Goal: Find contact information: Find contact information

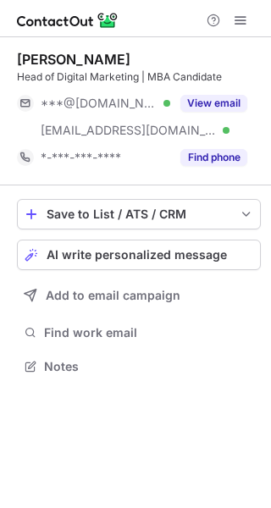
scroll to position [355, 271]
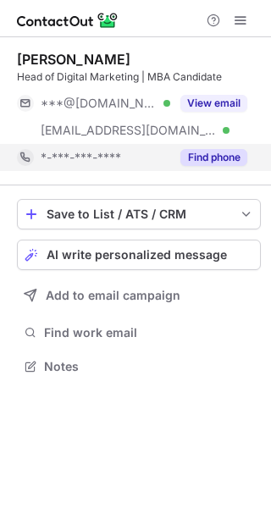
click at [211, 156] on button "Find phone" at bounding box center [213, 157] width 67 height 17
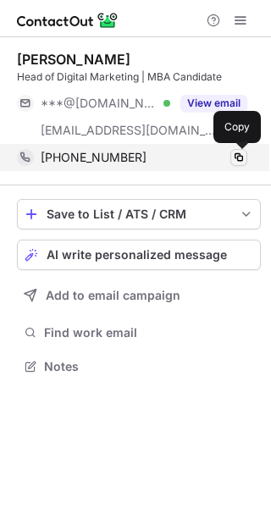
click at [240, 156] on span at bounding box center [239, 158] width 14 height 14
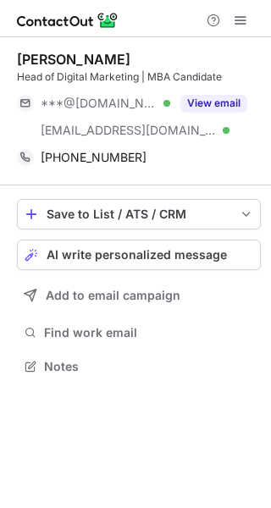
scroll to position [355, 271]
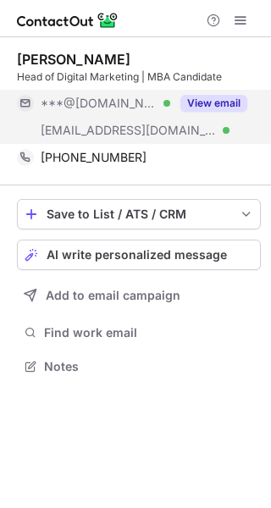
click at [198, 107] on button "View email" at bounding box center [213, 103] width 67 height 17
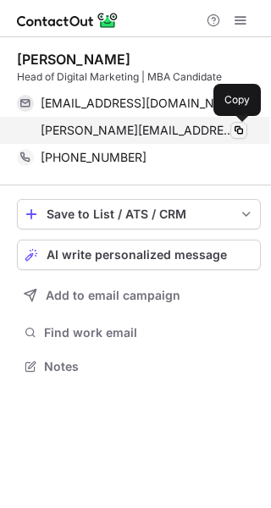
click at [234, 126] on span at bounding box center [239, 131] width 14 height 14
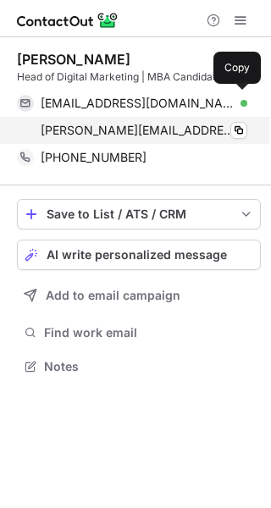
scroll to position [355, 271]
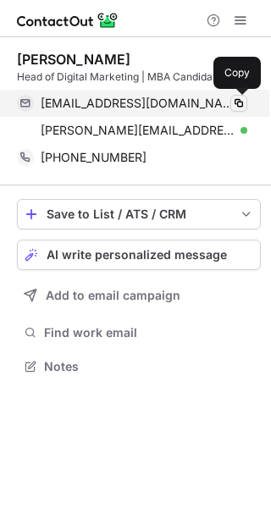
click at [241, 107] on span at bounding box center [239, 103] width 14 height 14
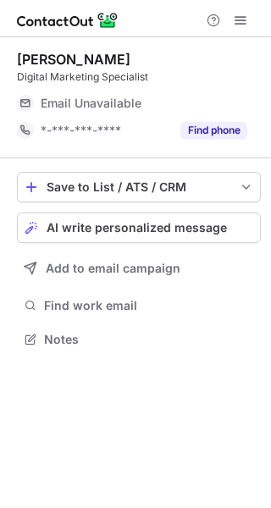
scroll to position [333, 271]
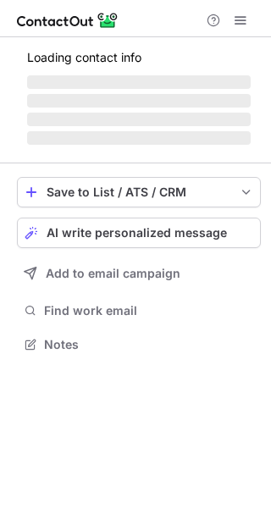
scroll to position [328, 271]
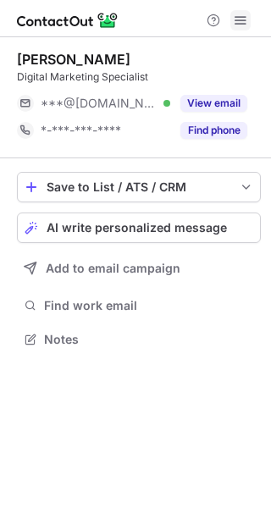
click at [244, 20] on span at bounding box center [241, 21] width 14 height 14
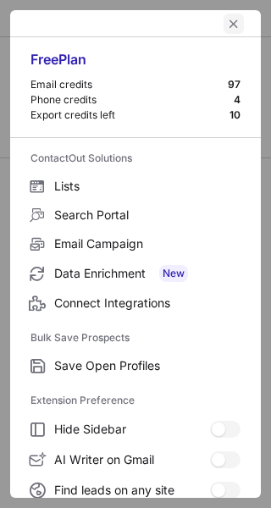
click at [227, 19] on span "left-button" at bounding box center [234, 24] width 14 height 14
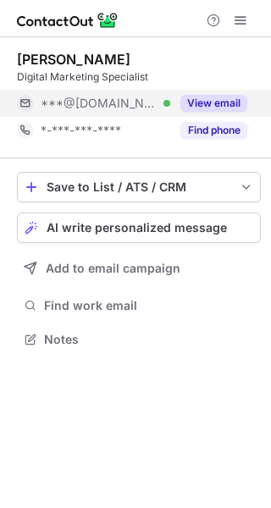
click at [219, 110] on button "View email" at bounding box center [213, 103] width 67 height 17
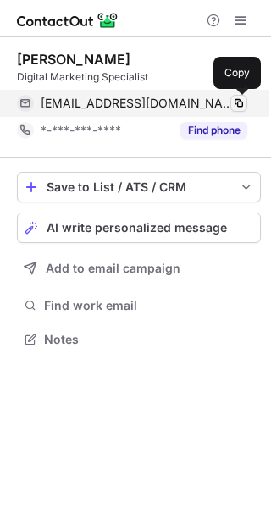
click at [245, 100] on span at bounding box center [239, 103] width 14 height 14
